Goal: Check status: Check status

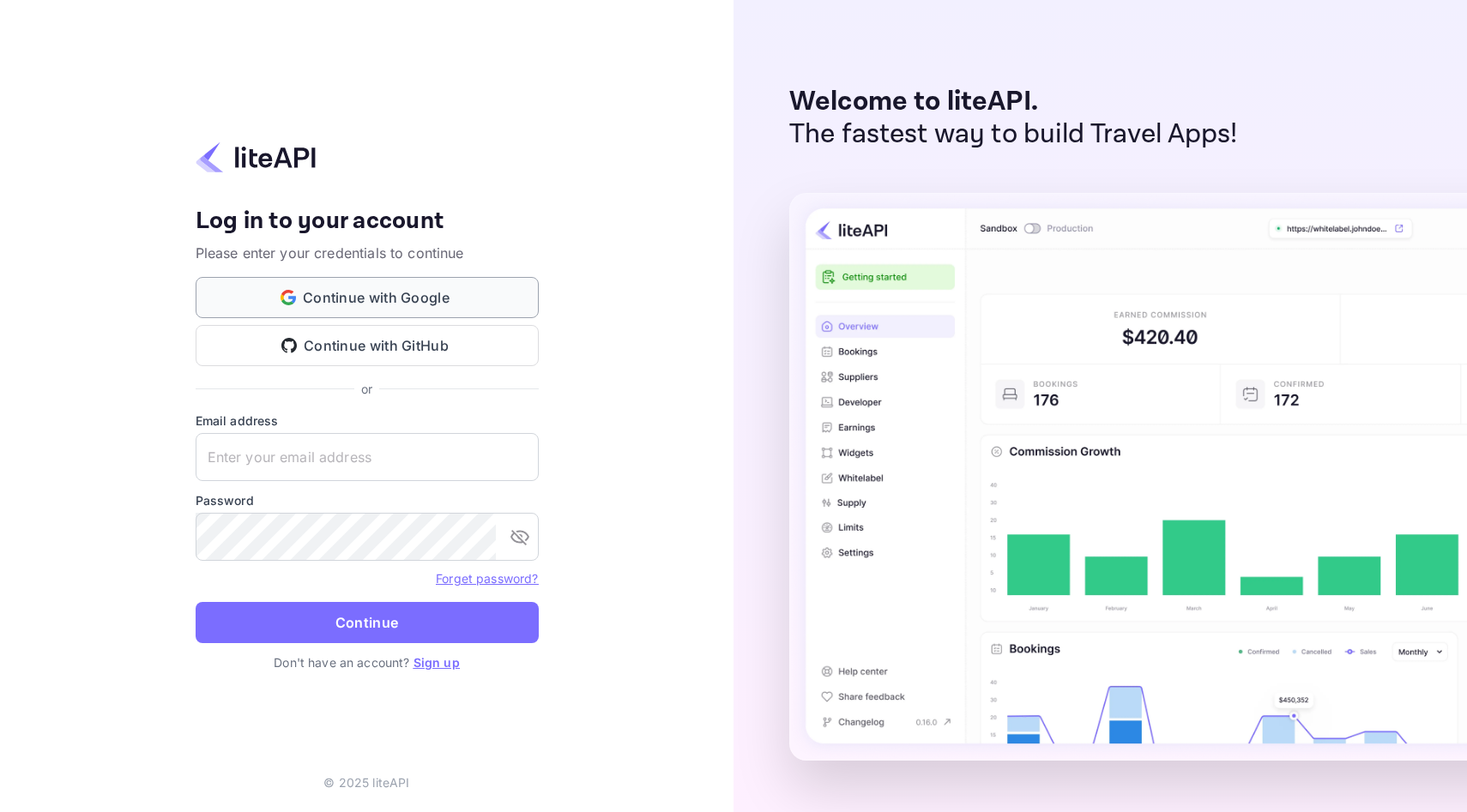
type input "[EMAIL_ADDRESS][DOMAIN_NAME]"
click at [354, 305] on button "Continue with Google" at bounding box center [367, 298] width 343 height 42
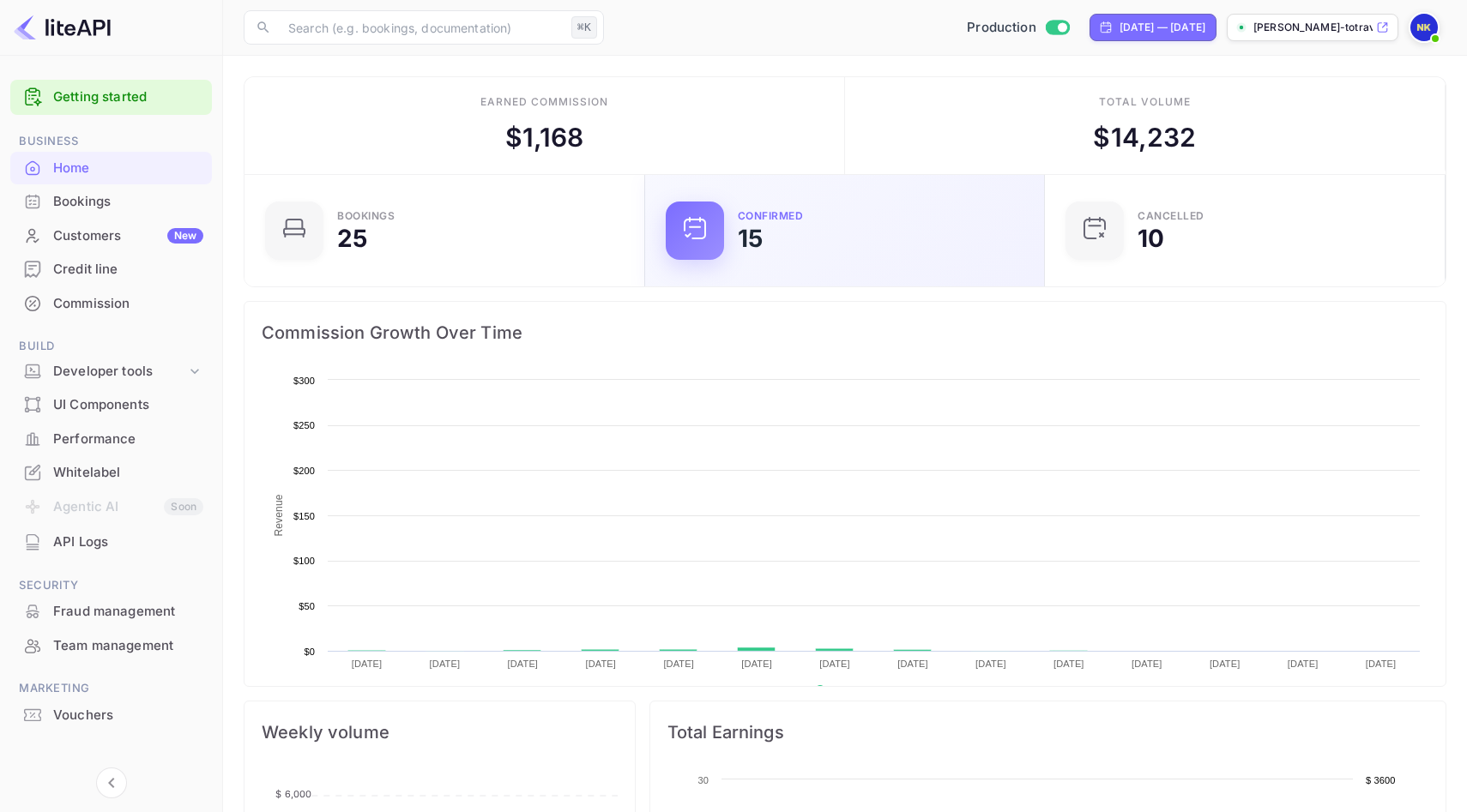
scroll to position [279, 391]
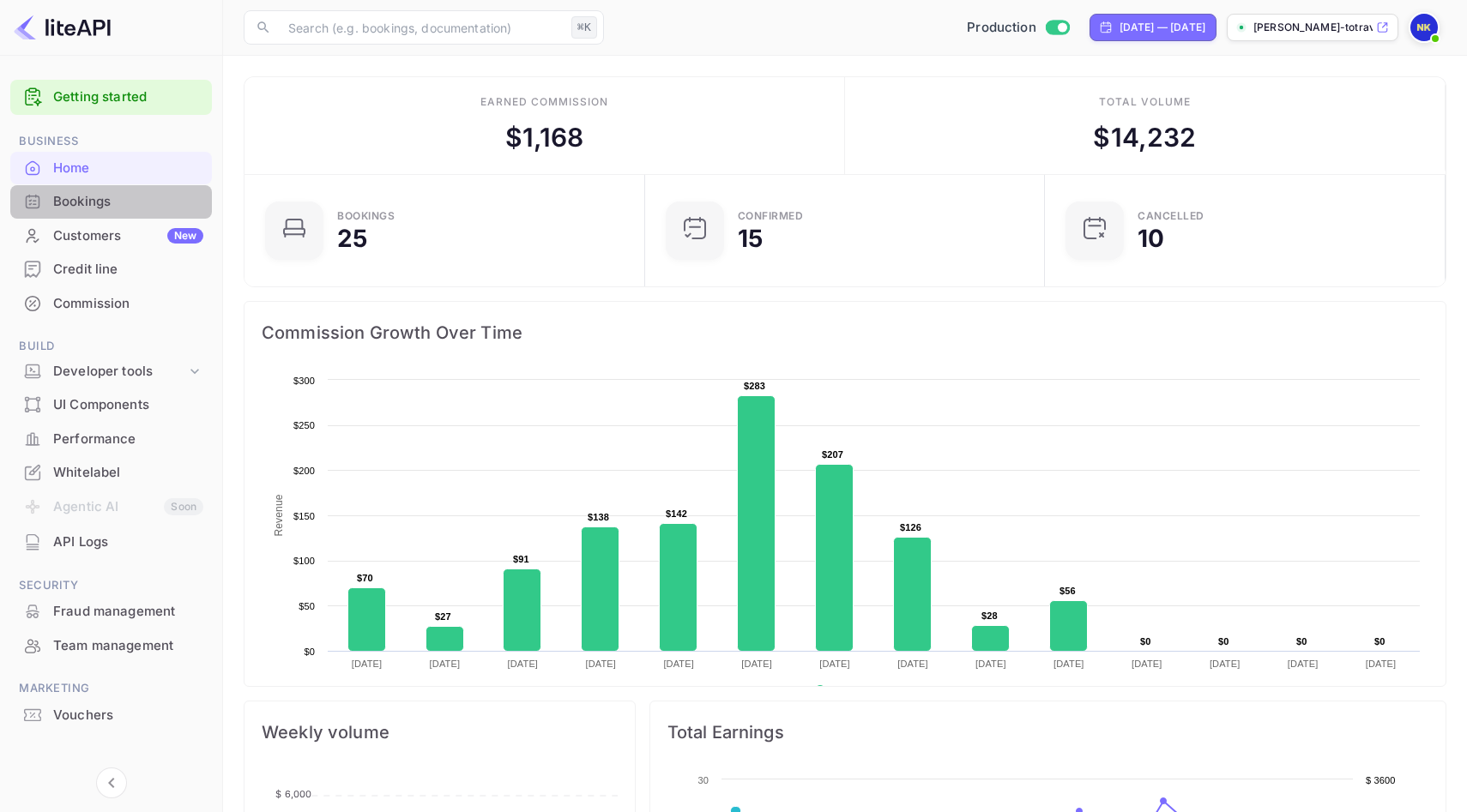
click at [129, 204] on div "Bookings" at bounding box center [129, 202] width 150 height 20
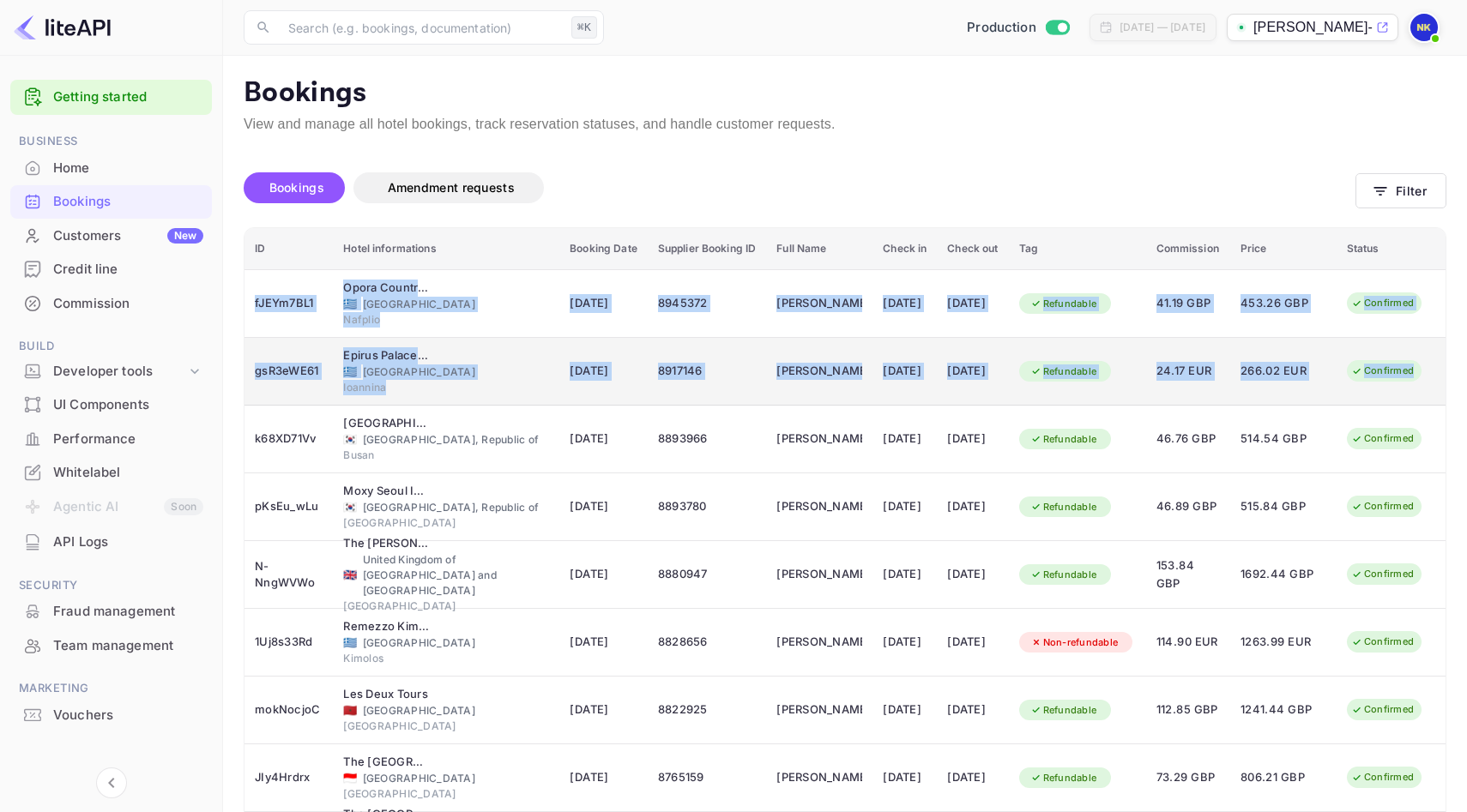
drag, startPoint x: 256, startPoint y: 284, endPoint x: 1414, endPoint y: 379, distance: 1161.9
click at [1414, 379] on tbody "fJEYm7BL1 Opora Country Living 🇬🇷 Greece Nafplio 17 Aug 2025 8945372 Katerina K…" at bounding box center [845, 607] width 1201 height 677
copy tbody "fJEYm7BL1 Opora Country Living 🇬🇷 Greece Nafplio 17 Aug 2025 8945372 Katerina K…"
